Goal: Task Accomplishment & Management: Manage account settings

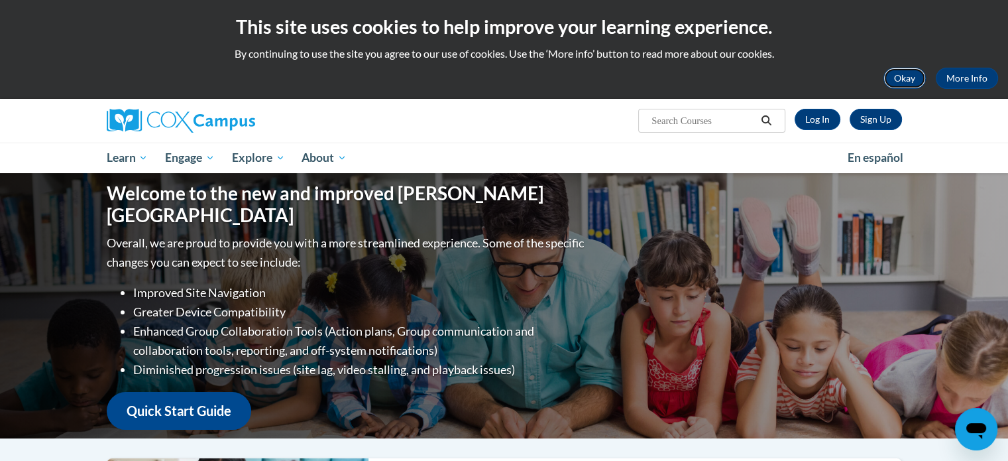
click at [907, 74] on button "Okay" at bounding box center [905, 78] width 42 height 21
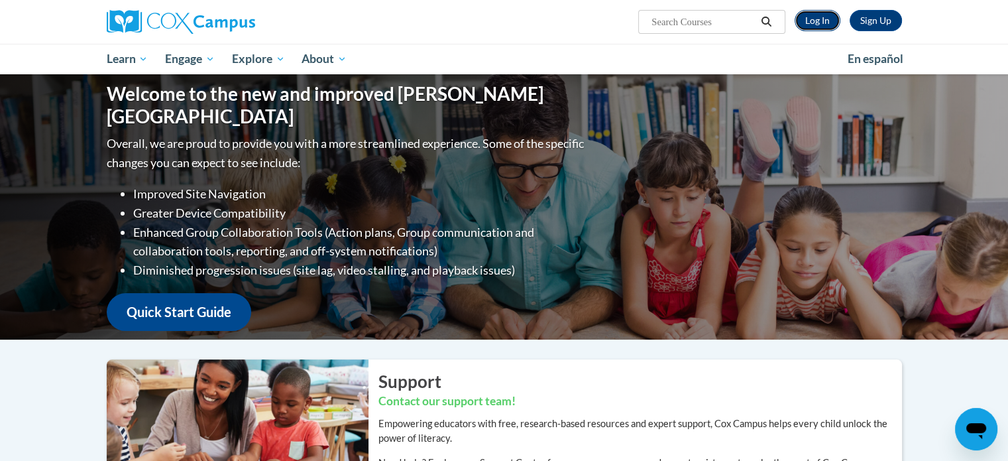
click at [815, 20] on link "Log In" at bounding box center [818, 20] width 46 height 21
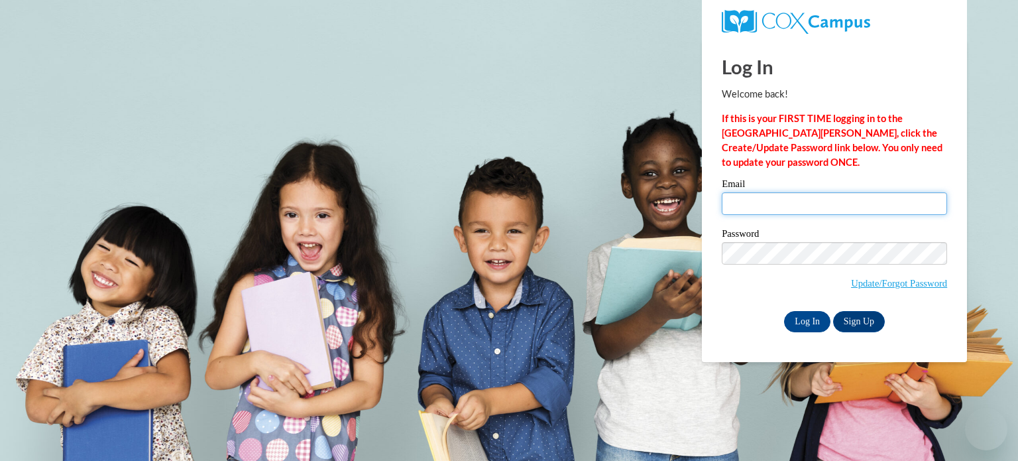
drag, startPoint x: 0, startPoint y: 0, endPoint x: 753, endPoint y: 196, distance: 777.9
click at [753, 196] on input "Email" at bounding box center [834, 203] width 225 height 23
type input "[EMAIL_ADDRESS][DOMAIN_NAME]"
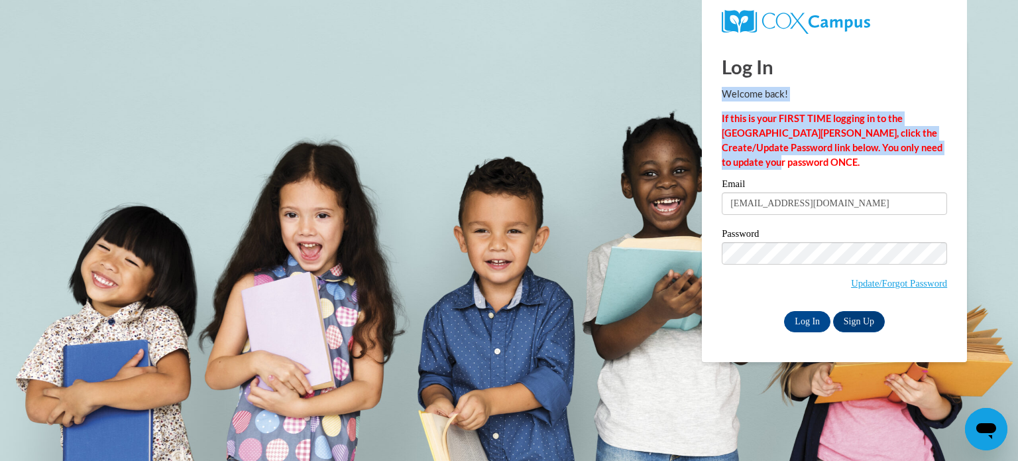
drag, startPoint x: 724, startPoint y: 95, endPoint x: 825, endPoint y: 159, distance: 119.5
click at [825, 159] on div "Welcome back! If this is your FIRST TIME logging in to the [GEOGRAPHIC_DATA][PE…" at bounding box center [834, 128] width 225 height 83
click at [825, 159] on p "If this is your FIRST TIME logging in to the [GEOGRAPHIC_DATA][PERSON_NAME], cl…" at bounding box center [834, 140] width 225 height 58
drag, startPoint x: 792, startPoint y: 160, endPoint x: 724, endPoint y: 58, distance: 122.8
click at [724, 58] on div "Log In Welcome back! If this is your FIRST TIME logging in to the [GEOGRAPHIC_D…" at bounding box center [834, 186] width 225 height 292
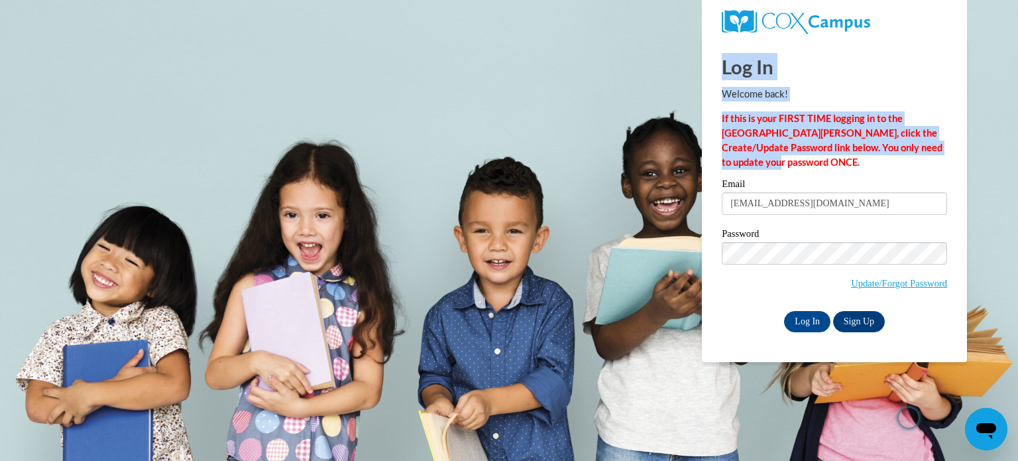
click at [724, 58] on h1 "Log In" at bounding box center [834, 66] width 225 height 27
drag, startPoint x: 724, startPoint y: 58, endPoint x: 831, endPoint y: 171, distance: 156.1
click at [831, 171] on div "Log In Welcome back! If this is your FIRST TIME logging in to the [GEOGRAPHIC_D…" at bounding box center [834, 186] width 225 height 292
drag, startPoint x: 831, startPoint y: 171, endPoint x: 865, endPoint y: 160, distance: 35.6
click at [865, 160] on p "If this is your FIRST TIME logging in to the [GEOGRAPHIC_DATA][PERSON_NAME], cl…" at bounding box center [834, 140] width 225 height 58
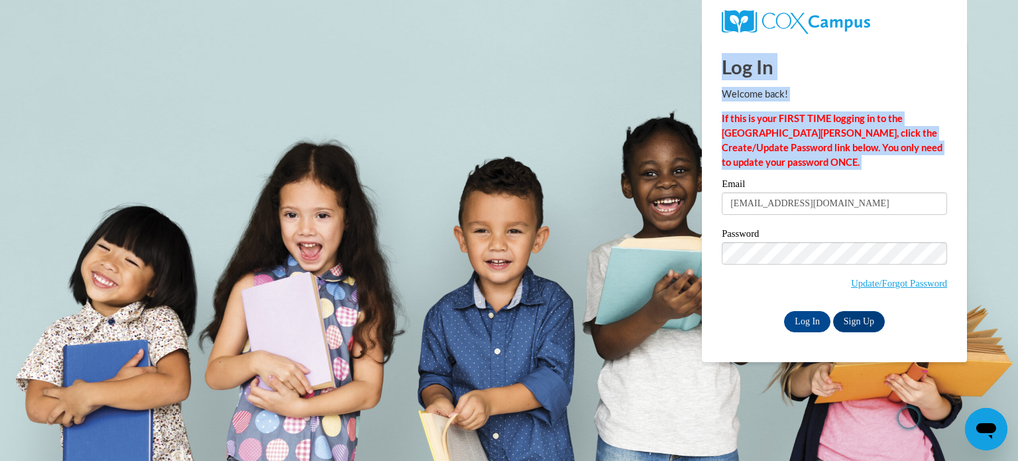
click at [865, 167] on p "If this is your FIRST TIME logging in to the [GEOGRAPHIC_DATA][PERSON_NAME], cl…" at bounding box center [834, 140] width 225 height 58
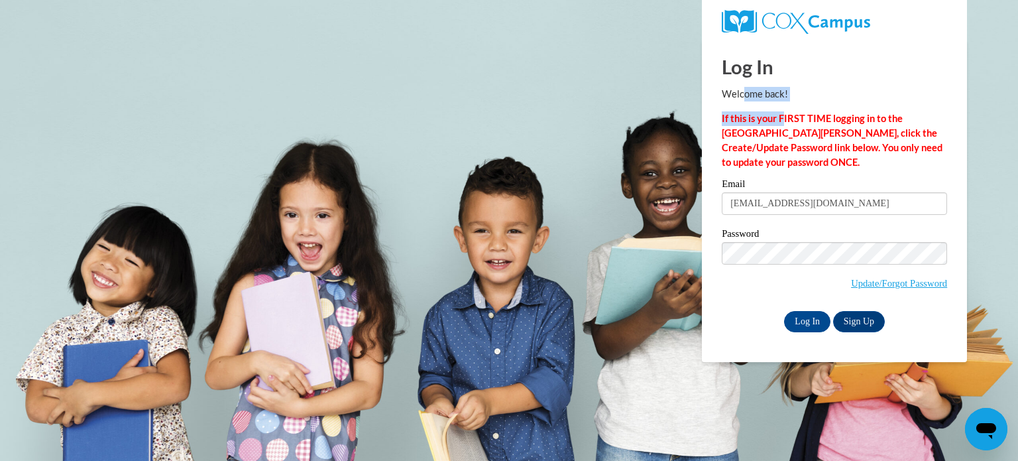
drag, startPoint x: 746, startPoint y: 87, endPoint x: 782, endPoint y: 117, distance: 47.5
click at [782, 117] on div "Welcome back! If this is your FIRST TIME logging in to the [GEOGRAPHIC_DATA][PE…" at bounding box center [834, 128] width 225 height 83
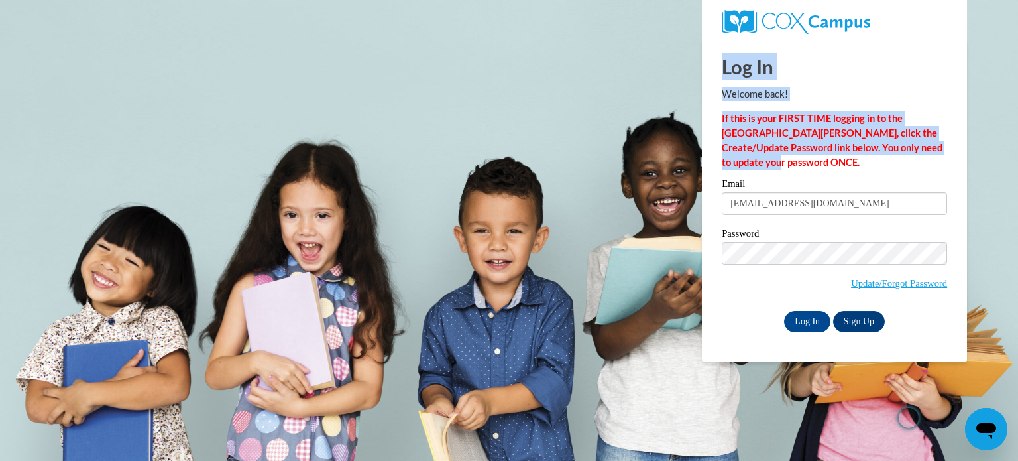
drag, startPoint x: 724, startPoint y: 68, endPoint x: 807, endPoint y: 160, distance: 123.4
click at [807, 160] on div "Log In Welcome back! If this is your FIRST TIME logging in to the [GEOGRAPHIC_D…" at bounding box center [834, 186] width 225 height 292
click at [807, 160] on p "If this is your FIRST TIME logging in to the [GEOGRAPHIC_DATA][PERSON_NAME], cl…" at bounding box center [834, 140] width 225 height 58
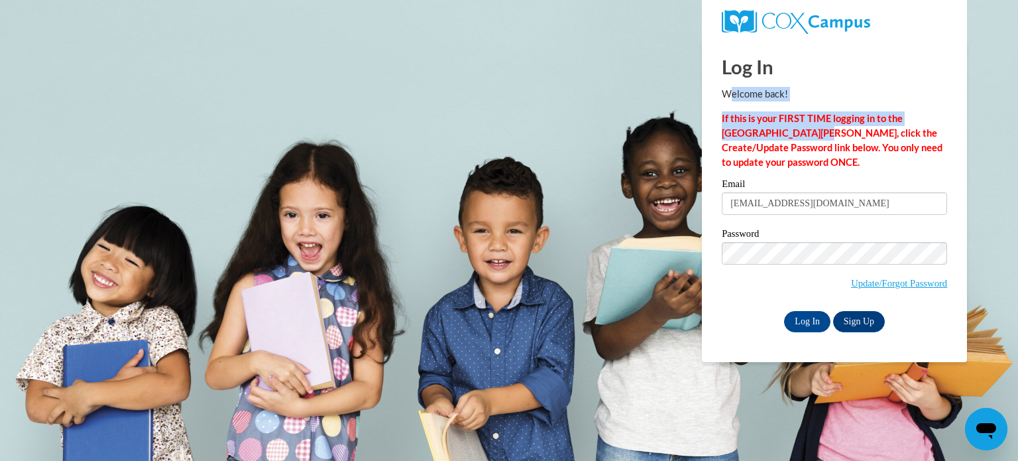
drag, startPoint x: 727, startPoint y: 94, endPoint x: 775, endPoint y: 132, distance: 61.4
click at [775, 132] on div "Welcome back! If this is your FIRST TIME logging in to the [GEOGRAPHIC_DATA][PE…" at bounding box center [834, 128] width 225 height 83
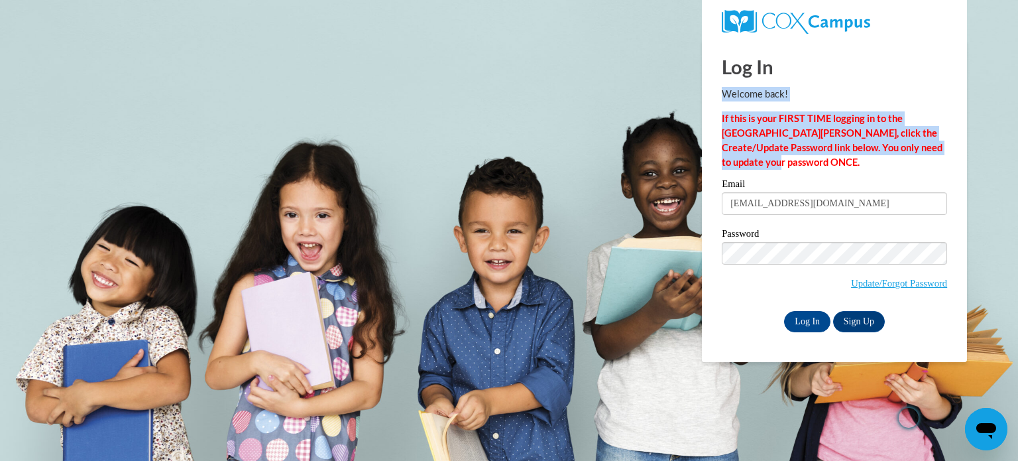
drag, startPoint x: 724, startPoint y: 97, endPoint x: 793, endPoint y: 168, distance: 99.4
click at [793, 168] on div "Welcome back! If this is your FIRST TIME logging in to the [GEOGRAPHIC_DATA][PE…" at bounding box center [834, 128] width 225 height 83
click at [793, 168] on p "If this is your FIRST TIME logging in to the [GEOGRAPHIC_DATA][PERSON_NAME], cl…" at bounding box center [834, 140] width 225 height 58
drag, startPoint x: 754, startPoint y: 161, endPoint x: 724, endPoint y: 97, distance: 71.2
click at [724, 97] on div "Welcome back! If this is your FIRST TIME logging in to the [GEOGRAPHIC_DATA][PE…" at bounding box center [834, 128] width 225 height 83
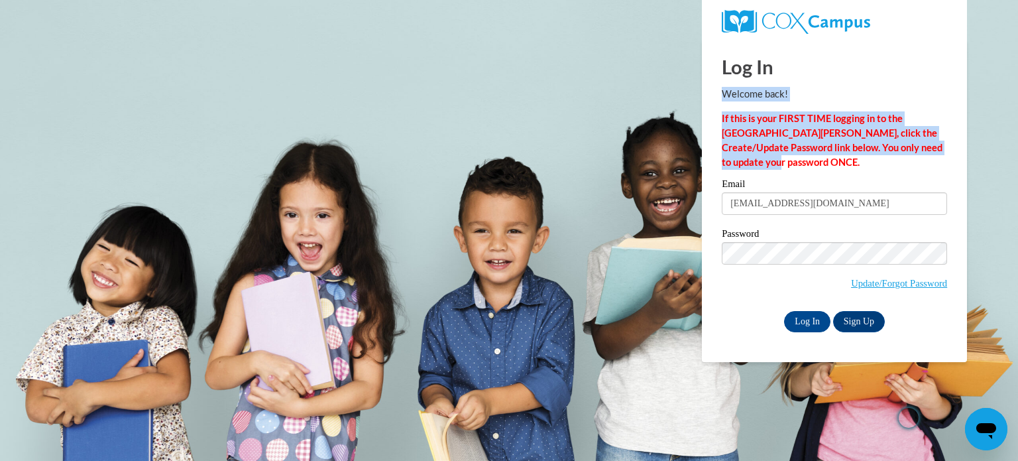
click at [725, 97] on p "Welcome back!" at bounding box center [834, 94] width 225 height 15
drag, startPoint x: 744, startPoint y: 105, endPoint x: 806, endPoint y: 146, distance: 74.6
click at [806, 146] on div "Welcome back! If this is your FIRST TIME logging in to the [GEOGRAPHIC_DATA][PE…" at bounding box center [834, 128] width 225 height 83
drag, startPoint x: 724, startPoint y: 95, endPoint x: 793, endPoint y: 167, distance: 99.4
click at [793, 167] on div "Welcome back! If this is your FIRST TIME logging in to the [GEOGRAPHIC_DATA][PE…" at bounding box center [834, 128] width 225 height 83
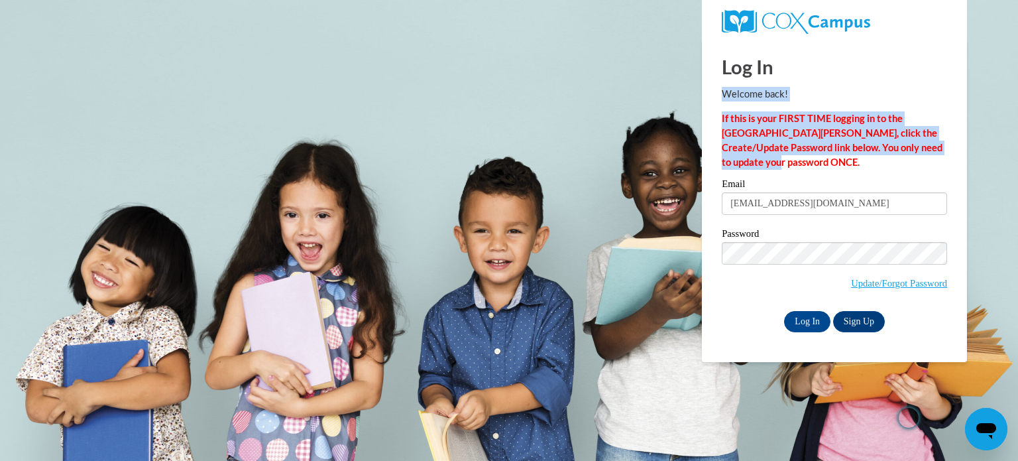
click at [793, 167] on p "If this is your FIRST TIME logging in to the [GEOGRAPHIC_DATA][PERSON_NAME], cl…" at bounding box center [834, 140] width 225 height 58
